Goal: Information Seeking & Learning: Learn about a topic

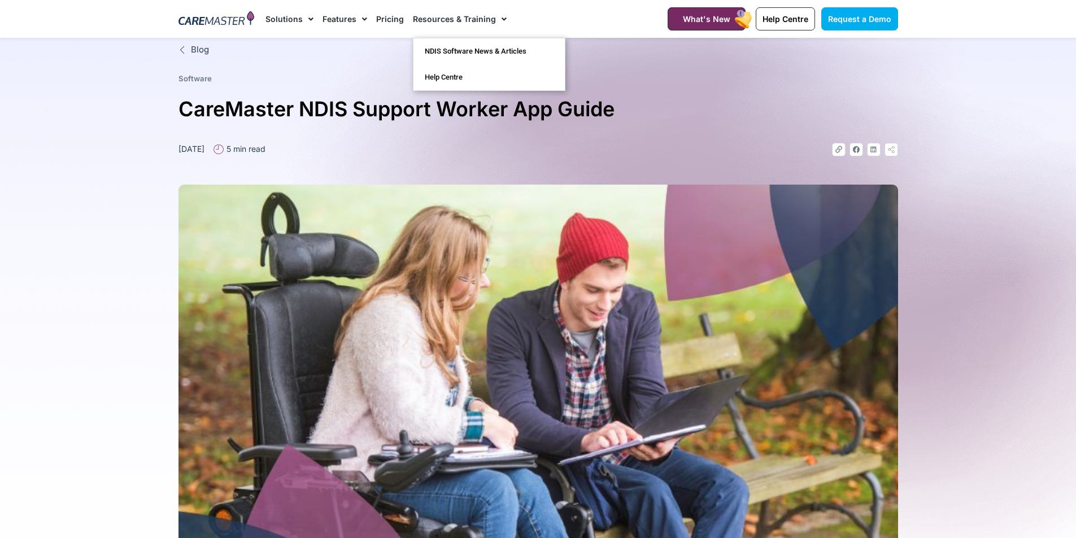
click at [479, 20] on link "Resources & Training" at bounding box center [460, 19] width 94 height 38
click at [383, 16] on link "Pricing" at bounding box center [390, 19] width 28 height 38
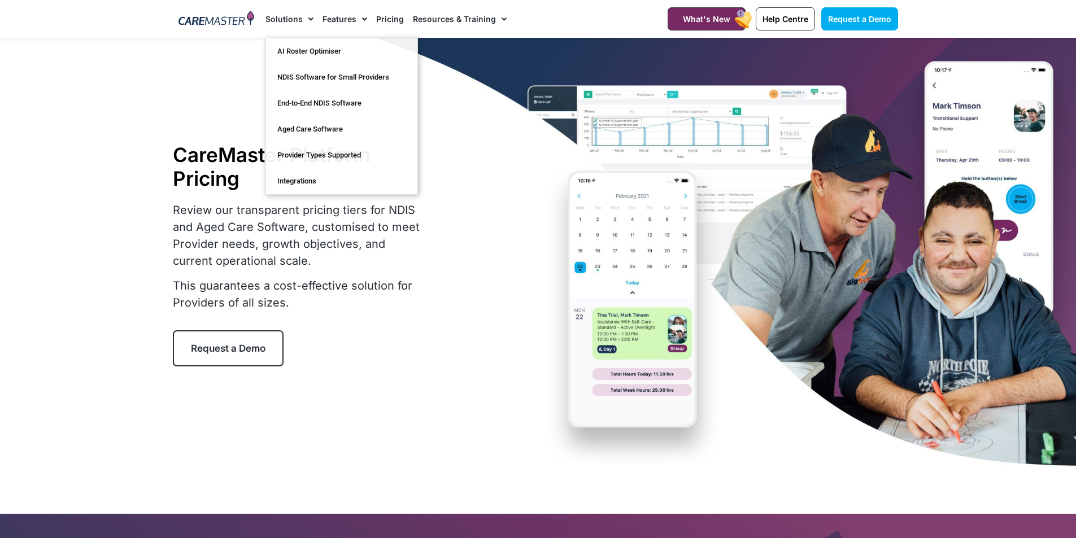
click at [228, 15] on img at bounding box center [217, 19] width 76 height 17
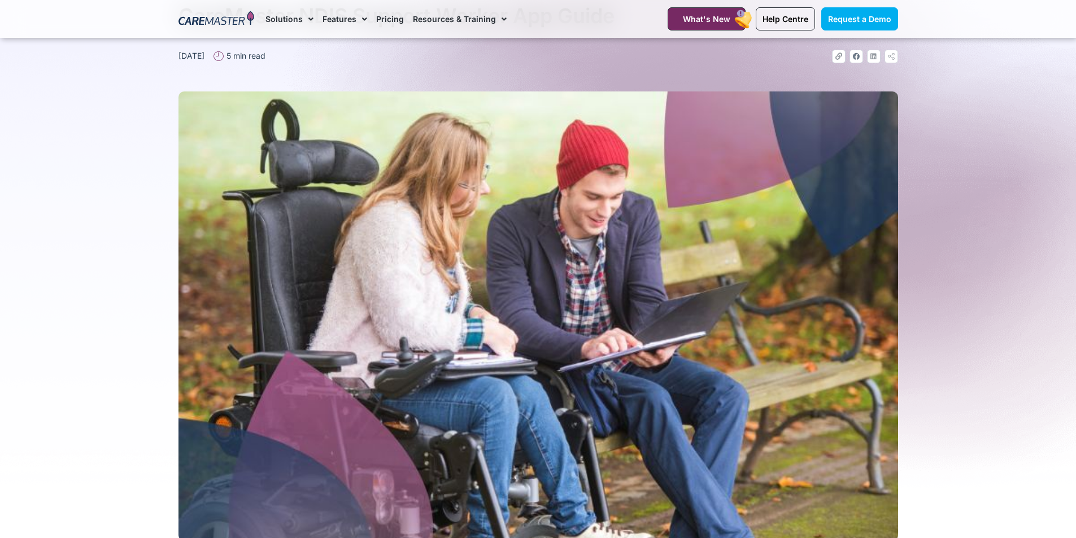
scroll to position [113, 0]
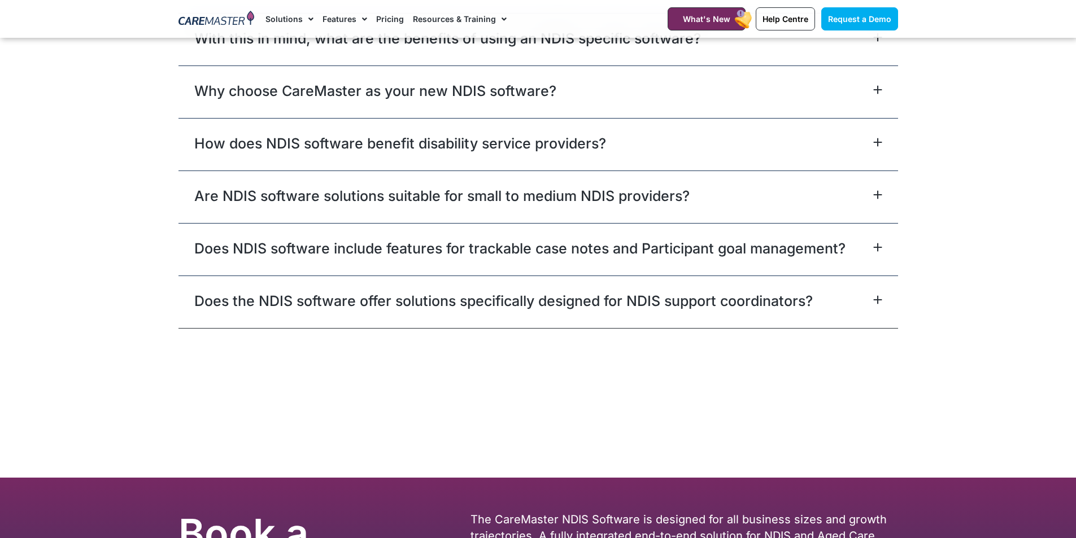
scroll to position [6893, 0]
